Goal: Check status: Check status

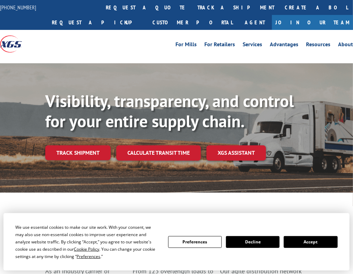
drag, startPoint x: 240, startPoint y: 250, endPoint x: 226, endPoint y: 223, distance: 30.6
click at [283, 248] on button "Accept" at bounding box center [310, 242] width 54 height 12
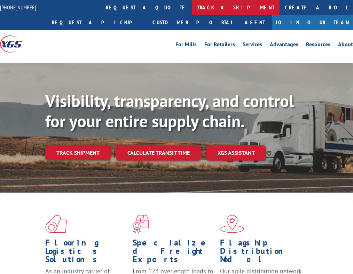
click at [192, 7] on link "track a shipment" at bounding box center [235, 7] width 87 height 15
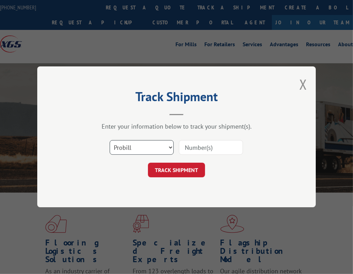
click at [164, 146] on select "Select category... Probill BOL PO" at bounding box center [142, 148] width 64 height 15
select select "po"
click at [110, 141] on select "Select category... Probill BOL PO" at bounding box center [142, 148] width 64 height 15
click at [217, 147] on input at bounding box center [211, 148] width 64 height 15
type input "2836532"
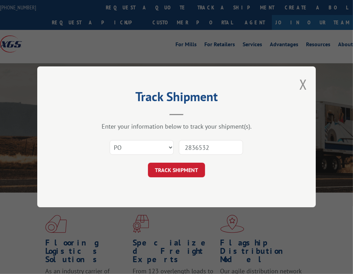
click button "TRACK SHIPMENT" at bounding box center [176, 170] width 57 height 15
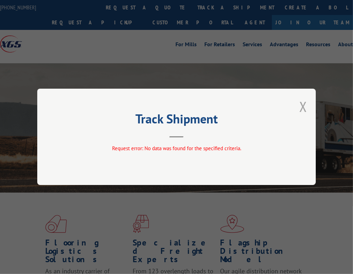
click at [304, 108] on button "Close modal" at bounding box center [303, 106] width 8 height 18
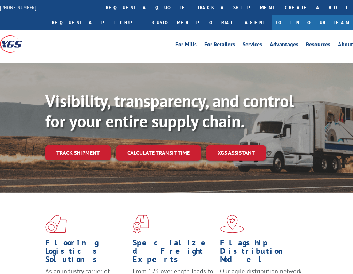
drag, startPoint x: 175, startPoint y: 6, endPoint x: 174, endPoint y: 11, distance: 5.6
click at [192, 7] on link "track a shipment" at bounding box center [235, 7] width 87 height 15
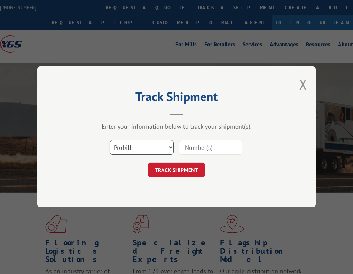
click at [146, 151] on select "Select category... Probill BOL PO" at bounding box center [142, 148] width 64 height 15
select select "bol"
click at [110, 141] on select "Select category... Probill BOL PO" at bounding box center [142, 148] width 64 height 15
click at [222, 147] on input at bounding box center [211, 148] width 64 height 15
type input "2836532"
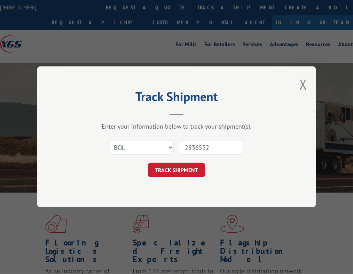
click button "TRACK SHIPMENT" at bounding box center [176, 170] width 57 height 15
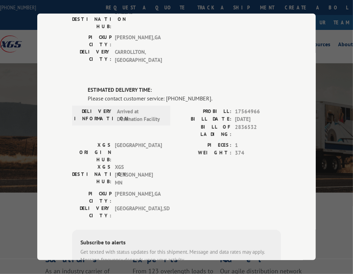
scroll to position [162, 0]
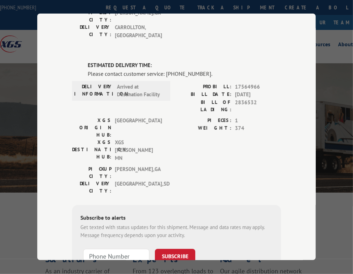
click at [337, 57] on div "Track Shipment DELIVERED DELIVERY INFORMATION: [DATE] 07:10 am [PERSON_NAME] PR…" at bounding box center [176, 137] width 353 height 274
